Goal: Task Accomplishment & Management: Manage account settings

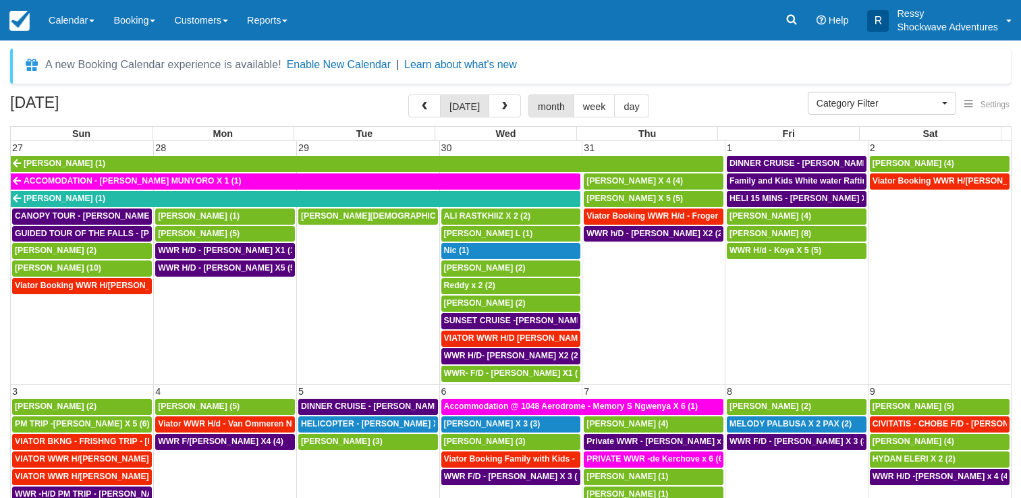
select select
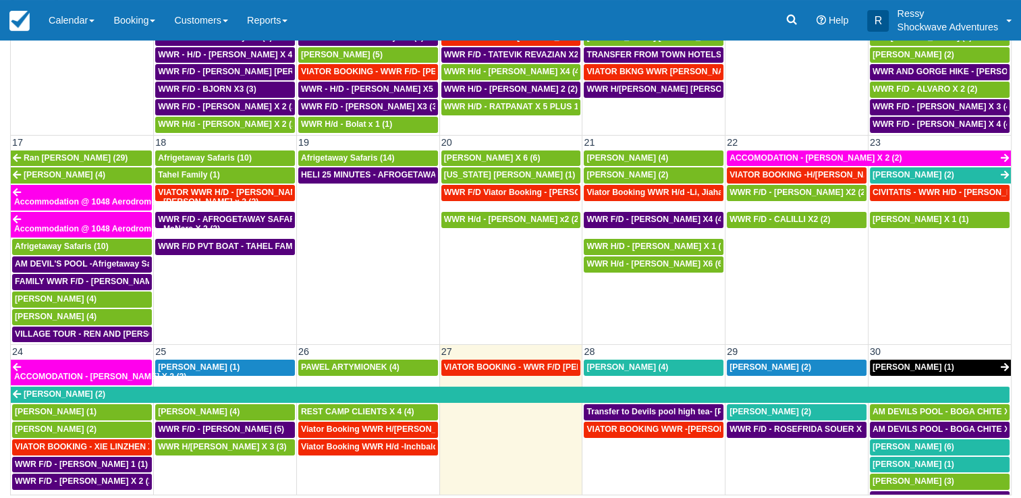
scroll to position [853, 0]
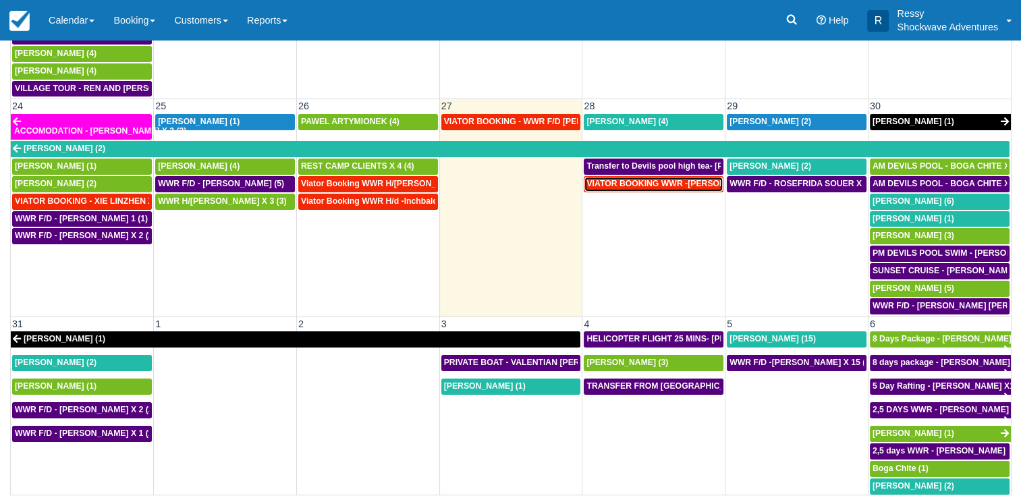
click at [673, 179] on span "VIATOR BOOKING WWR -Reid, Cleon X2 (2)" at bounding box center [683, 183] width 195 height 9
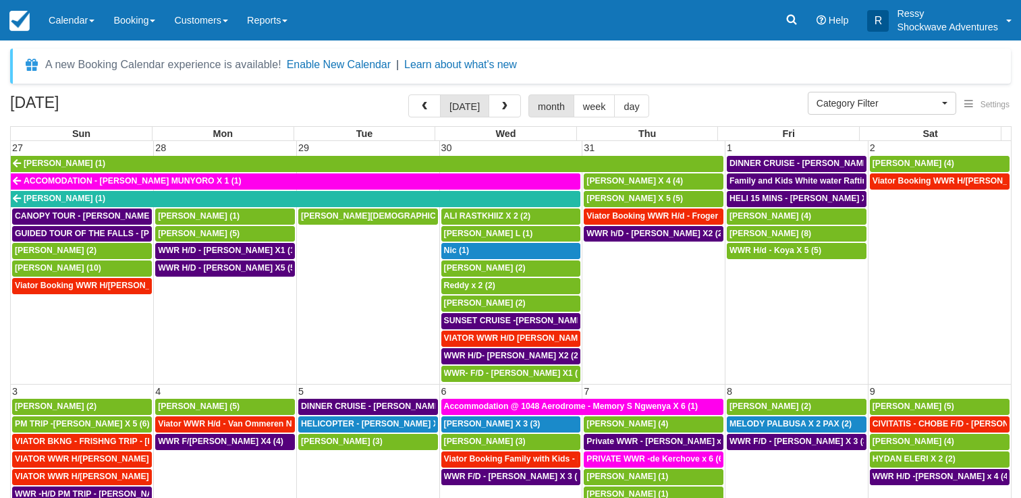
select select
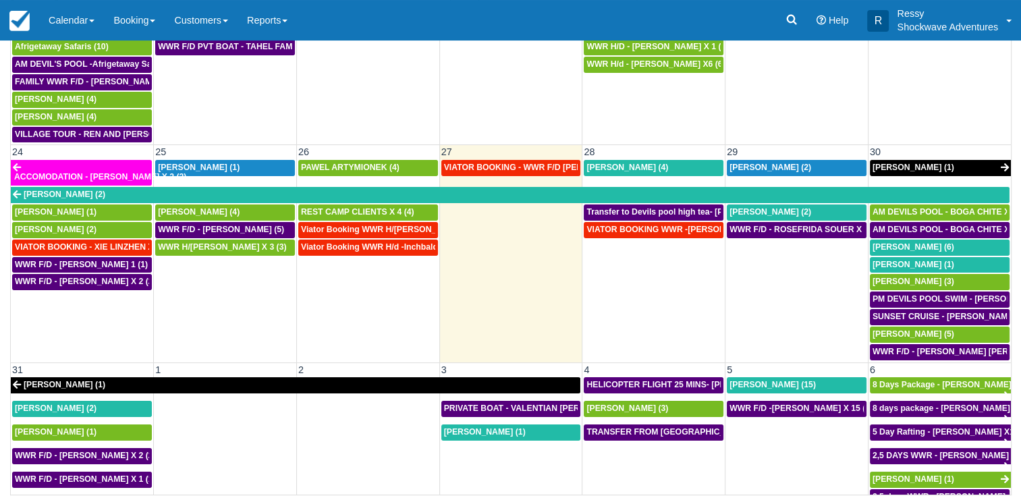
scroll to position [786, 0]
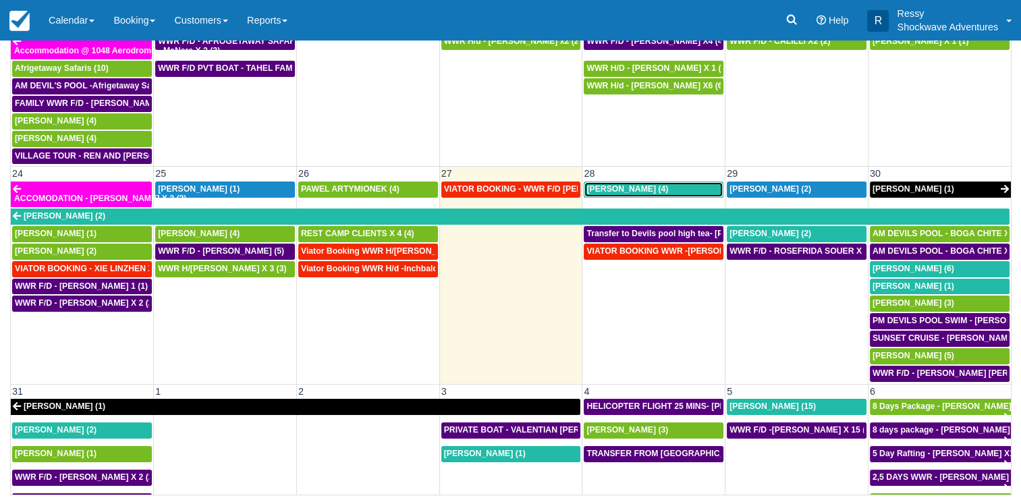
click at [605, 184] on span "Baskar Masilamani (4)" at bounding box center [627, 188] width 82 height 9
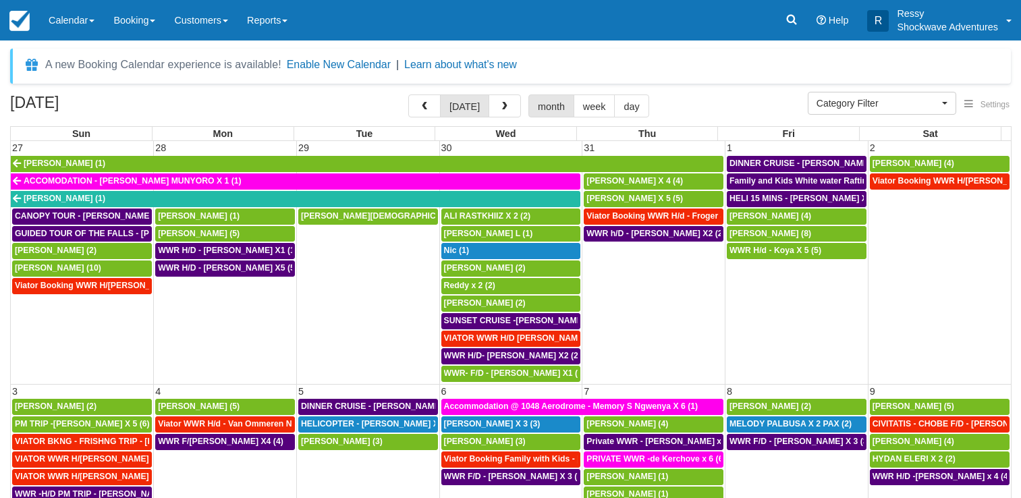
select select
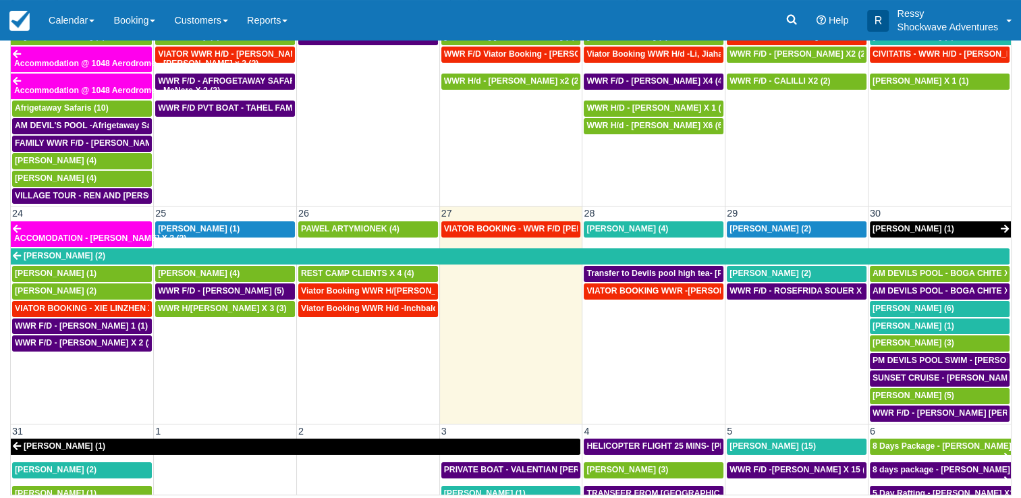
scroll to position [853, 0]
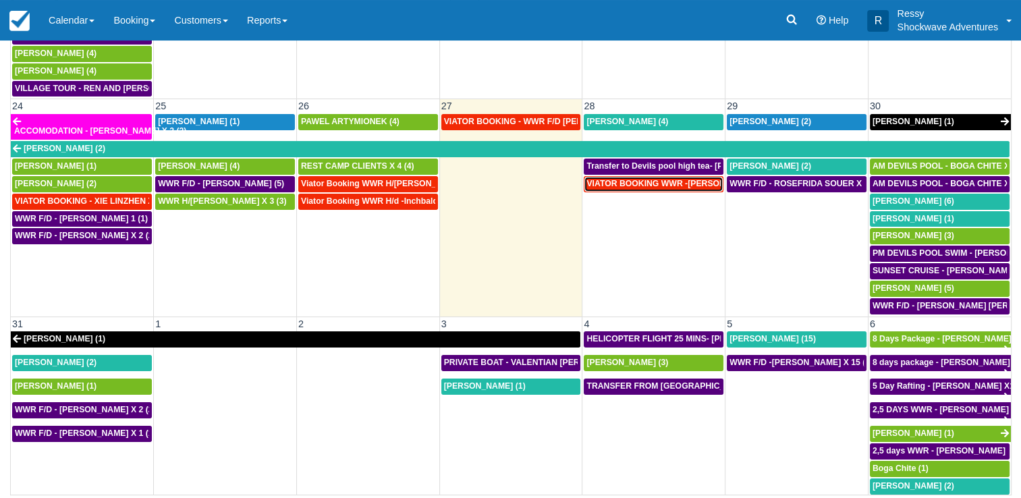
click at [669, 179] on span "VIATOR BOOKING WWR -[PERSON_NAME] X2 (2)" at bounding box center [683, 183] width 195 height 9
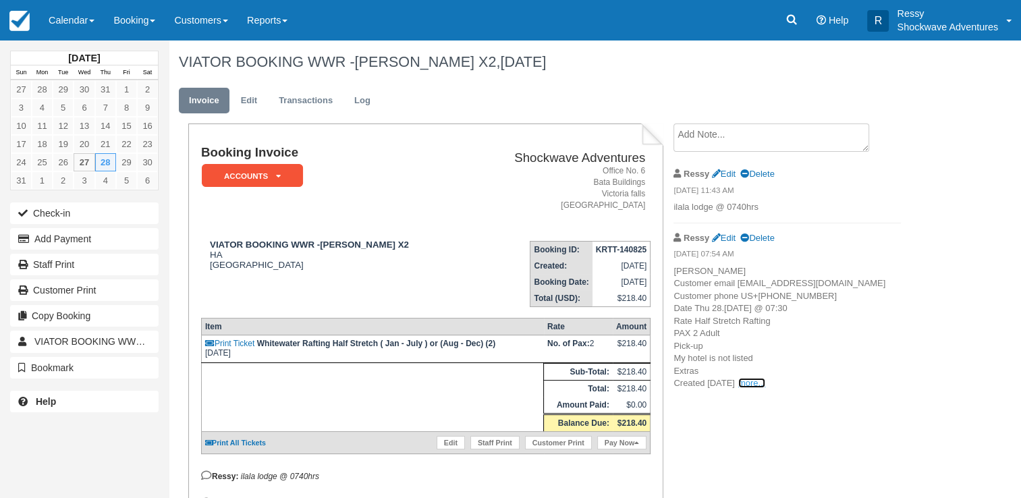
click at [765, 388] on link "more..." at bounding box center [751, 383] width 27 height 10
